Goal: Book appointment/travel/reservation

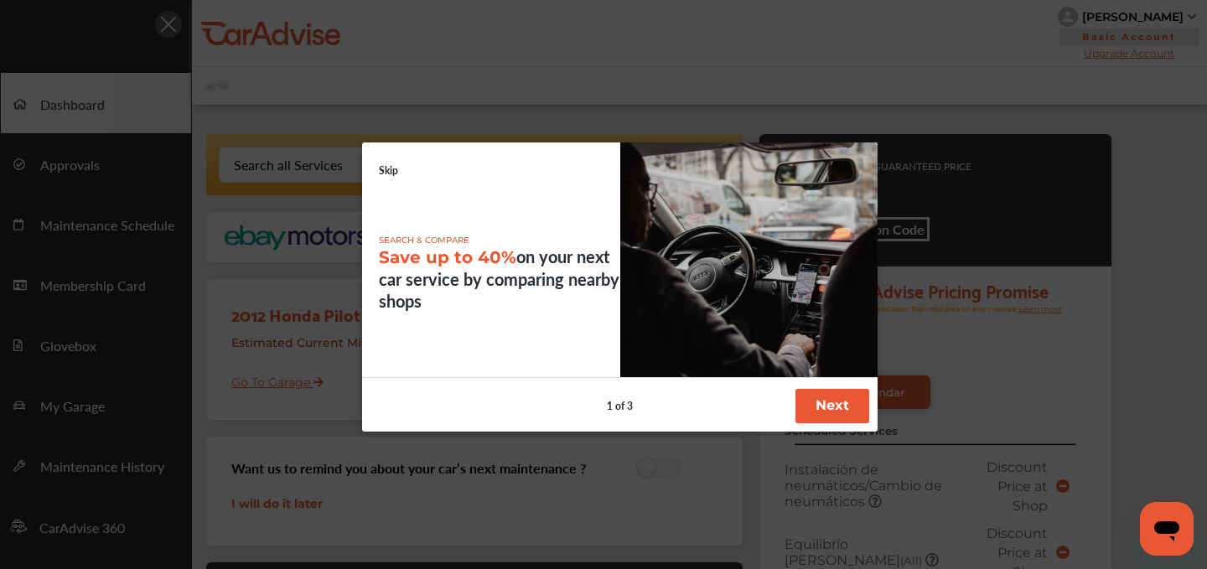
click at [385, 171] on link "Skip" at bounding box center [388, 171] width 19 height 14
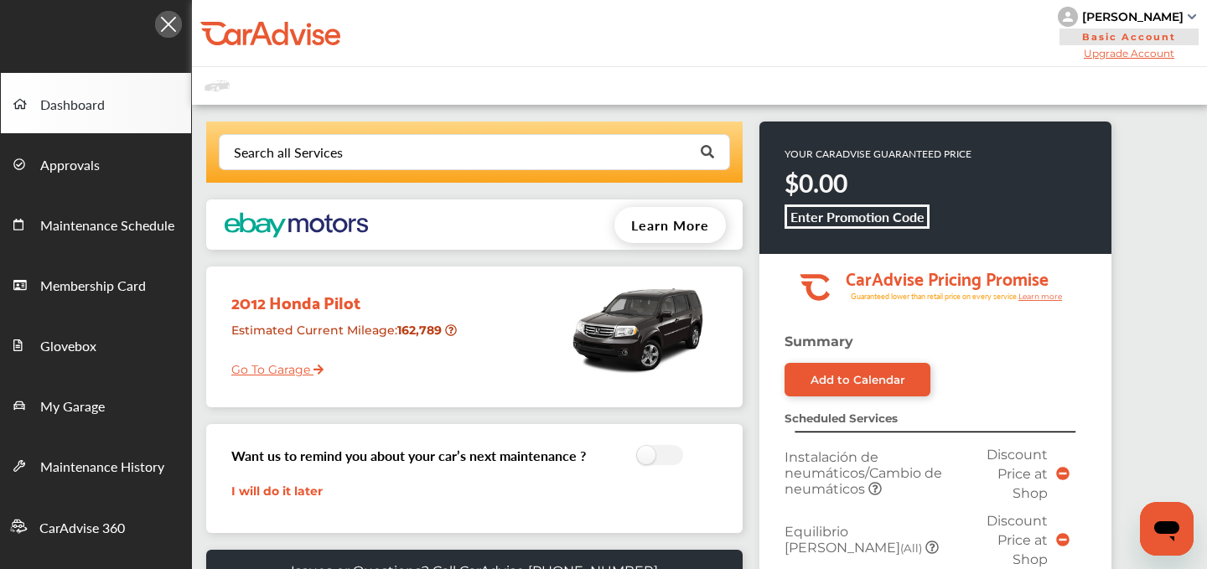
scroll to position [604, 0]
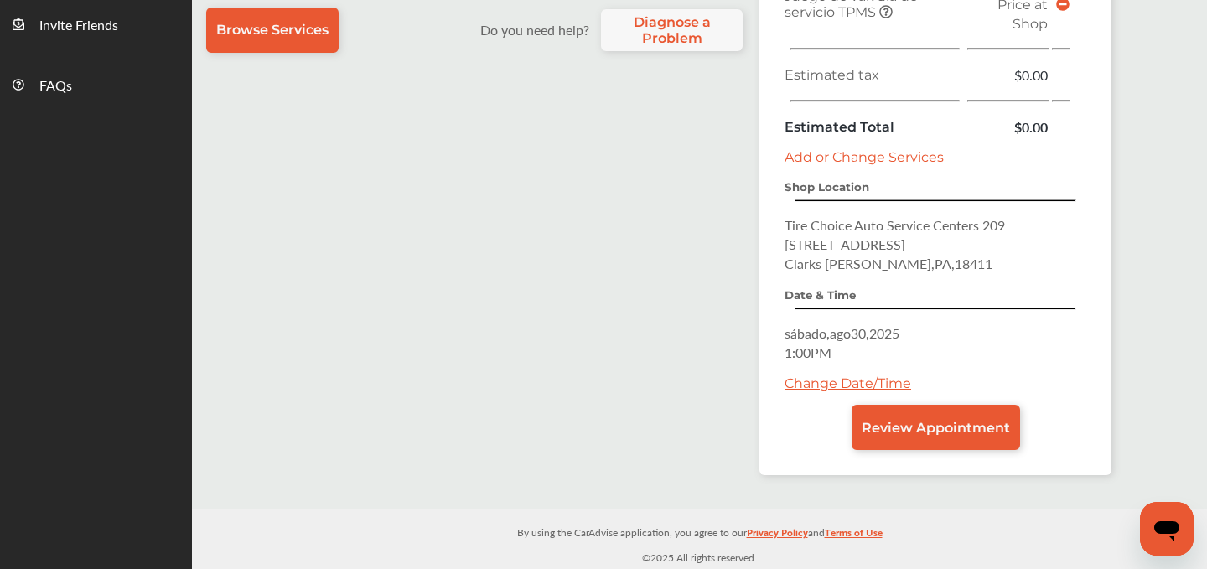
click at [828, 382] on link "Change Date/Time" at bounding box center [848, 384] width 127 height 16
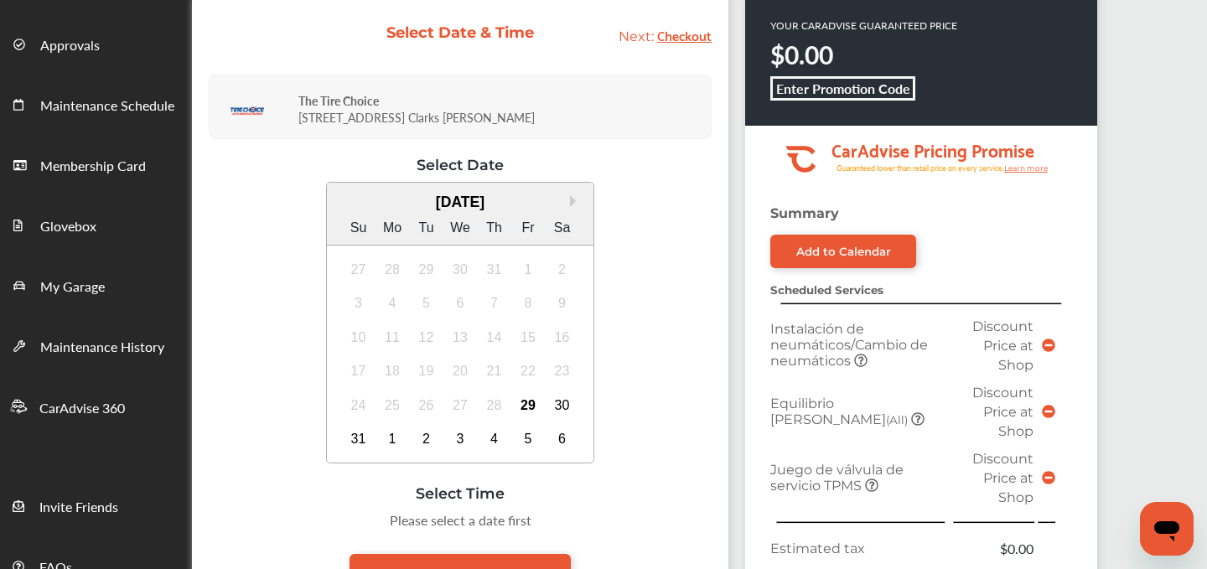
scroll to position [135, 0]
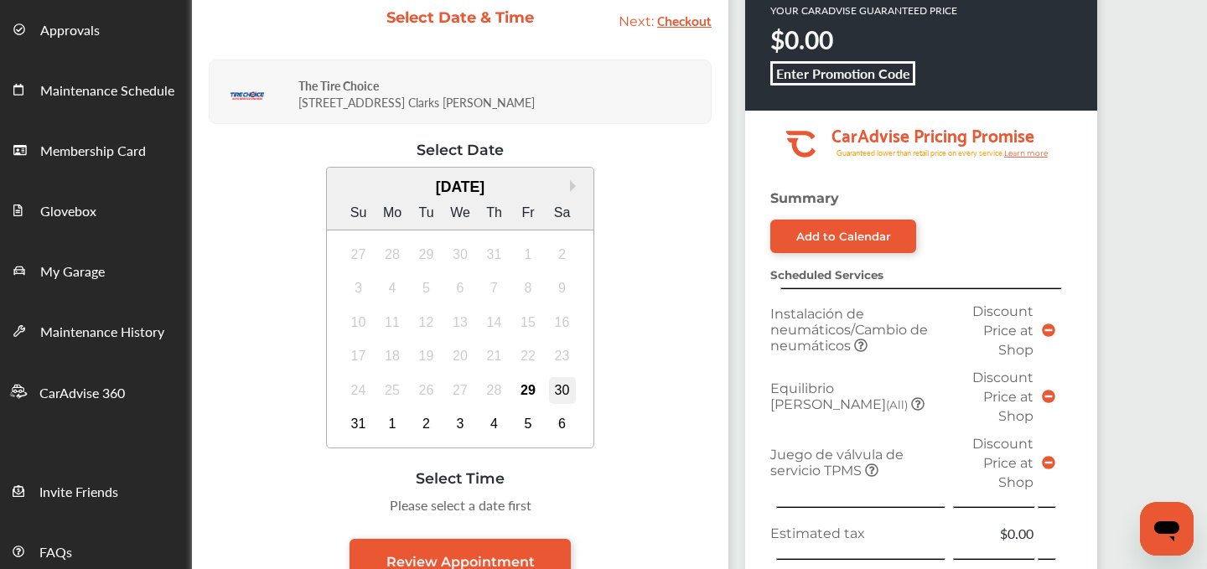
click at [563, 394] on div "30" at bounding box center [562, 390] width 27 height 27
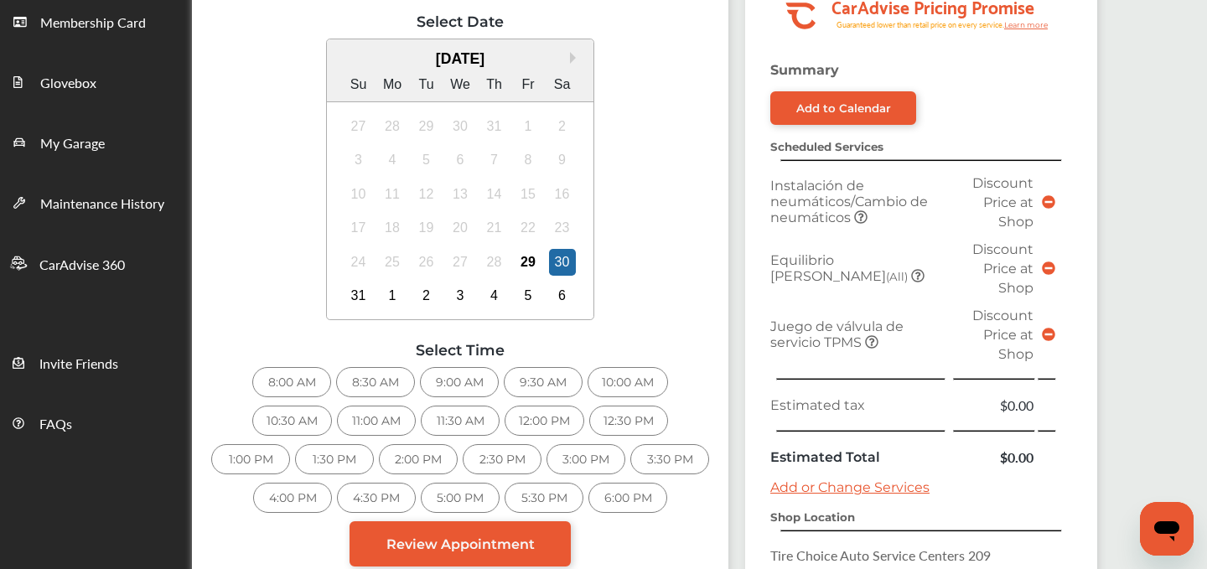
scroll to position [283, 0]
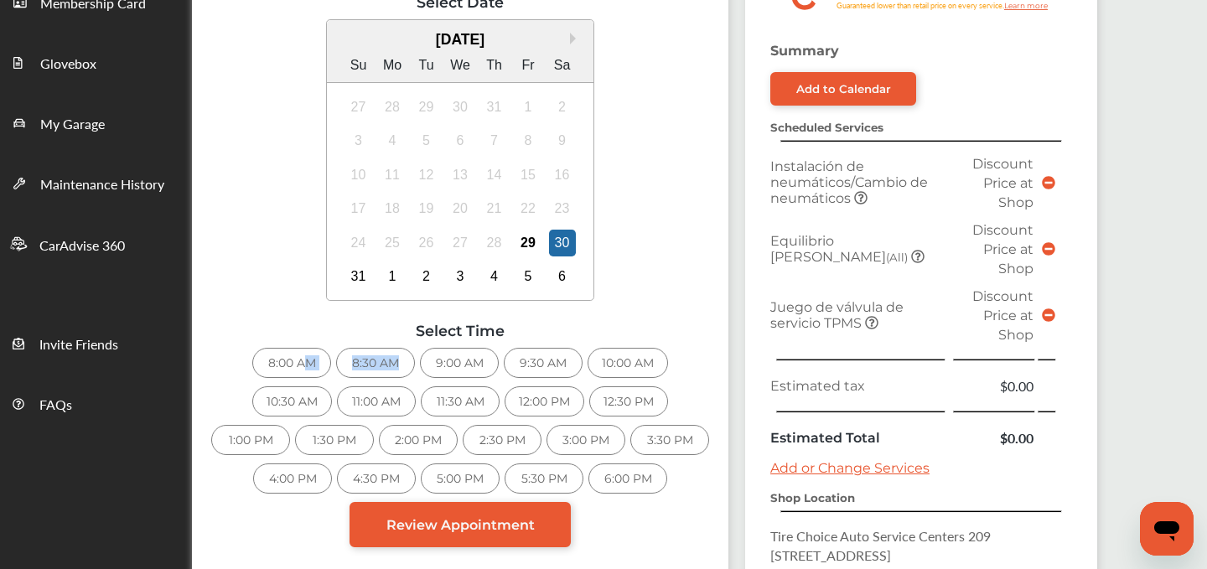
drag, startPoint x: 304, startPoint y: 359, endPoint x: 408, endPoint y: 360, distance: 104.8
click at [408, 360] on div "8:00 AM 8:30 AM 9:00 AM 9:30 AM 10:00 AM 10:30 AM 11:00 AM 11:30 AM 12:00 PM 12…" at bounding box center [460, 425] width 503 height 154
click at [445, 359] on div "9:00 AM" at bounding box center [459, 363] width 79 height 30
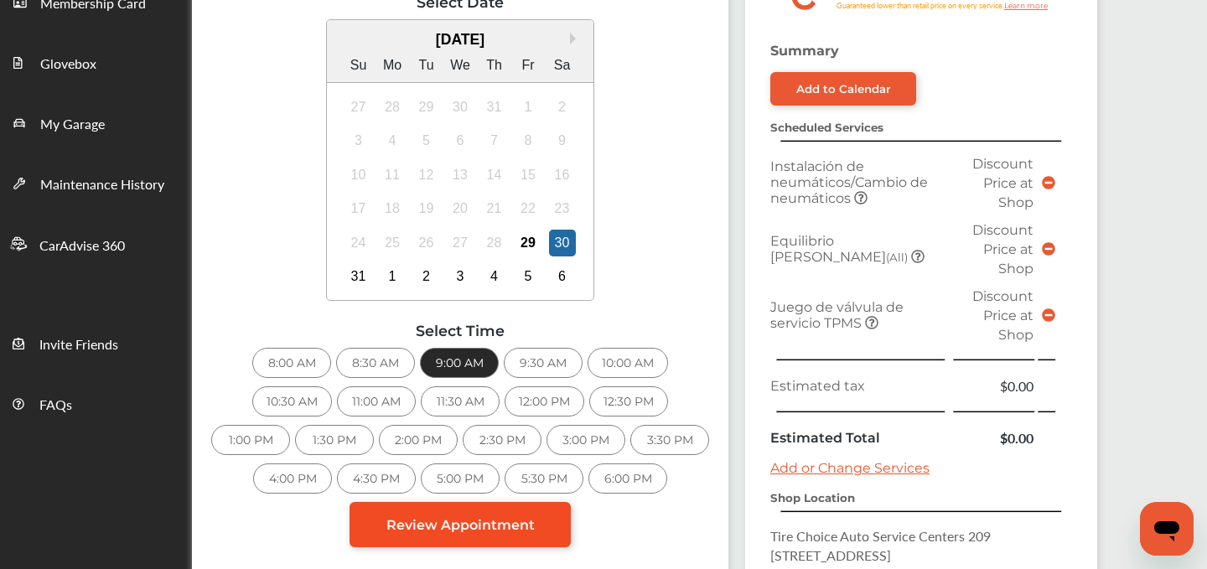
click at [450, 517] on span "Review Appointment" at bounding box center [461, 525] width 148 height 16
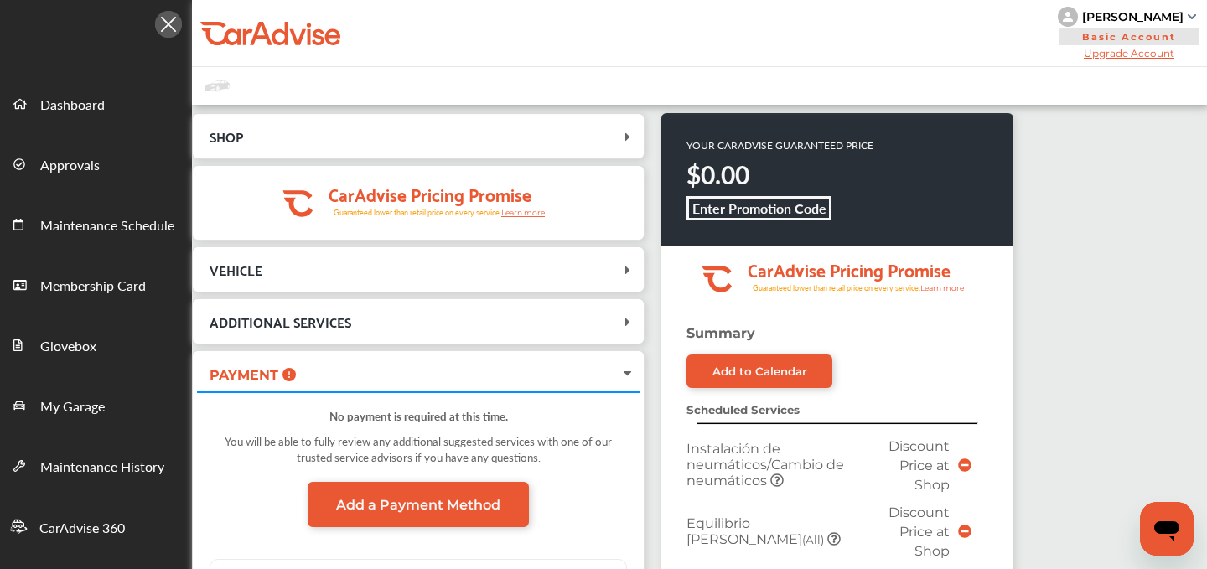
scroll to position [585, 0]
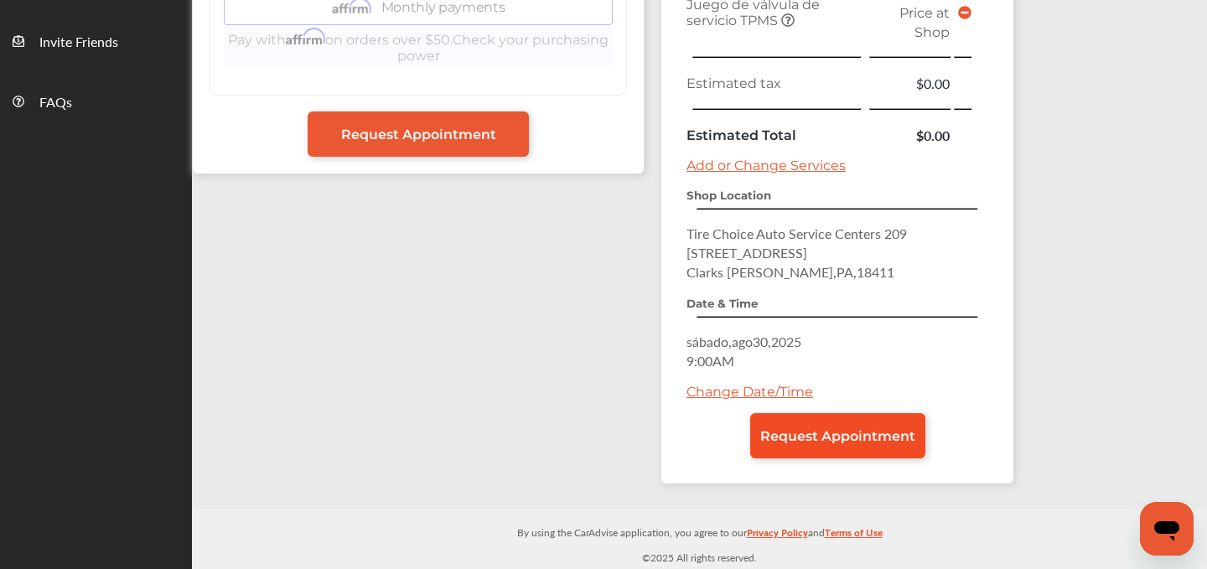
click at [844, 443] on span "Request Appointment" at bounding box center [838, 436] width 155 height 16
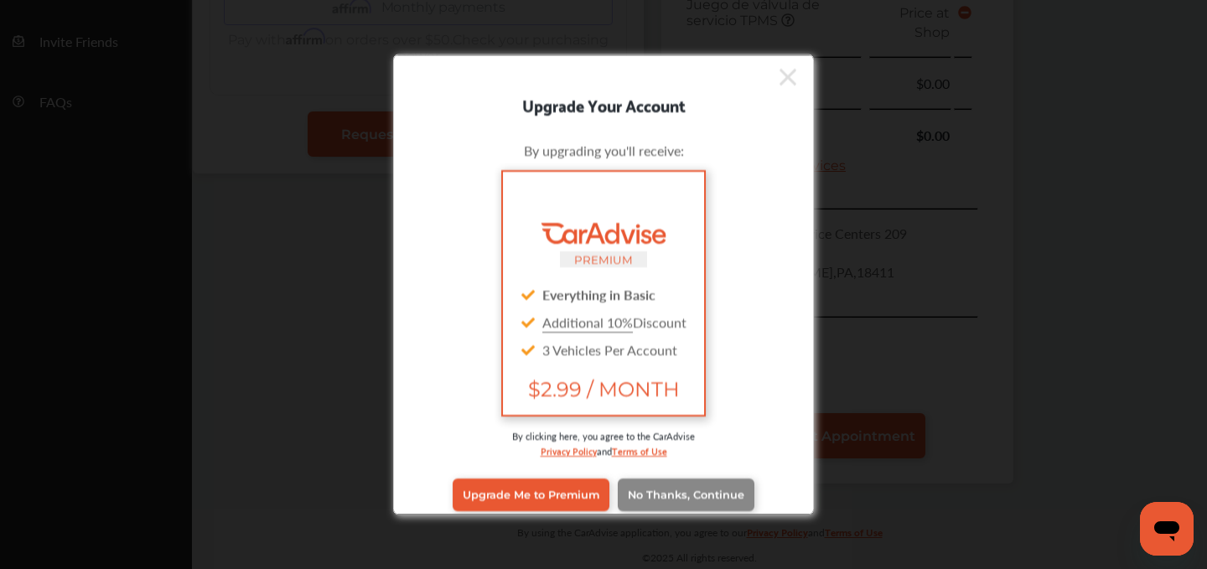
click at [678, 491] on span "No Thanks, Continue" at bounding box center [686, 495] width 117 height 13
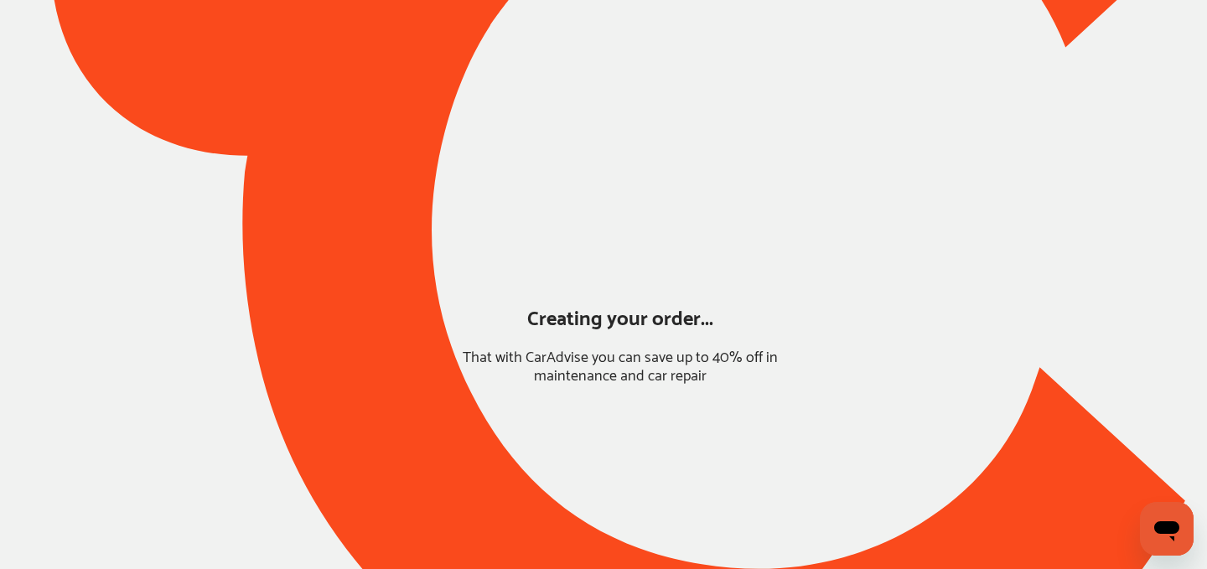
scroll to position [146, 0]
